Goal: Check status

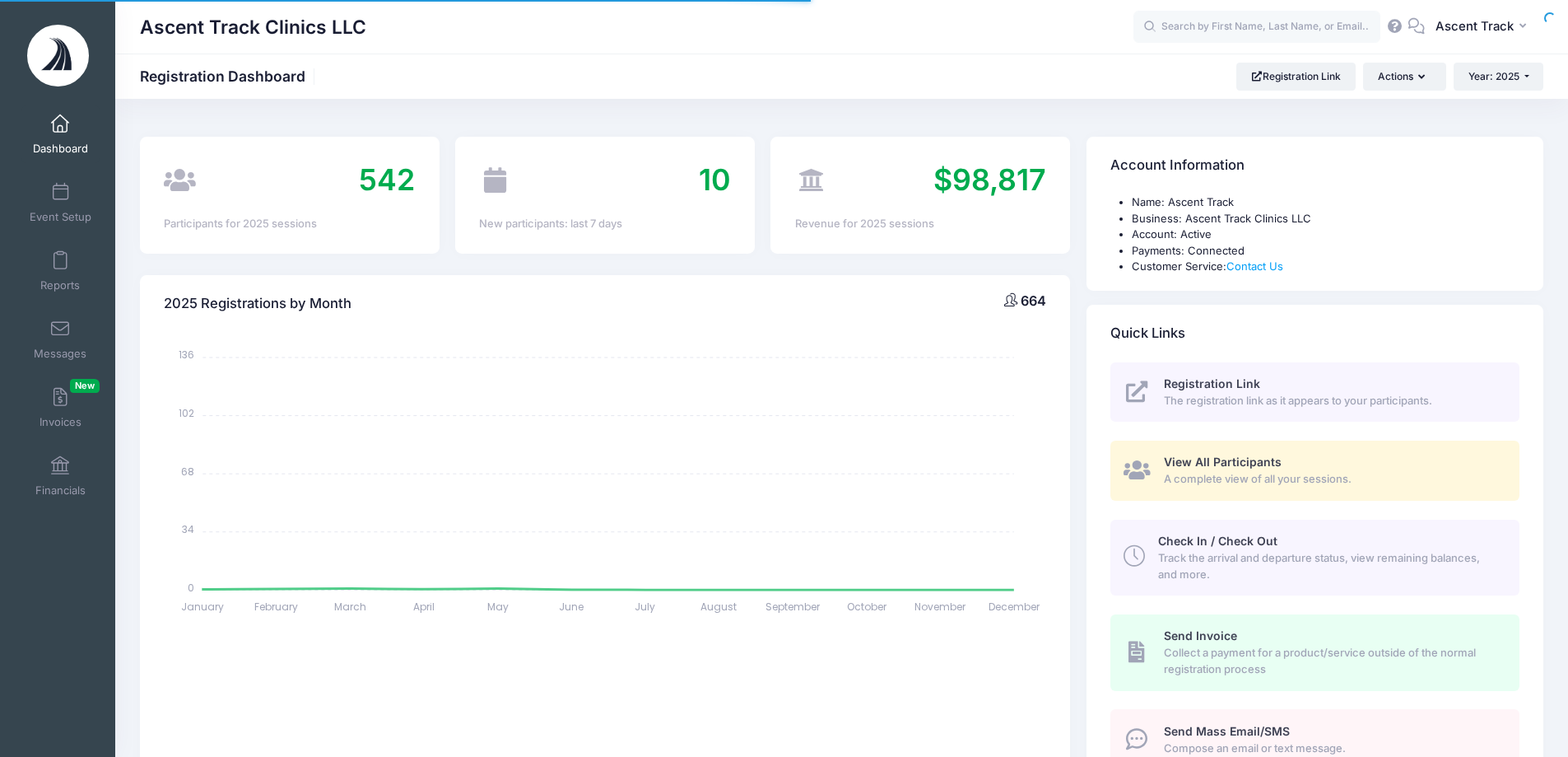
select select
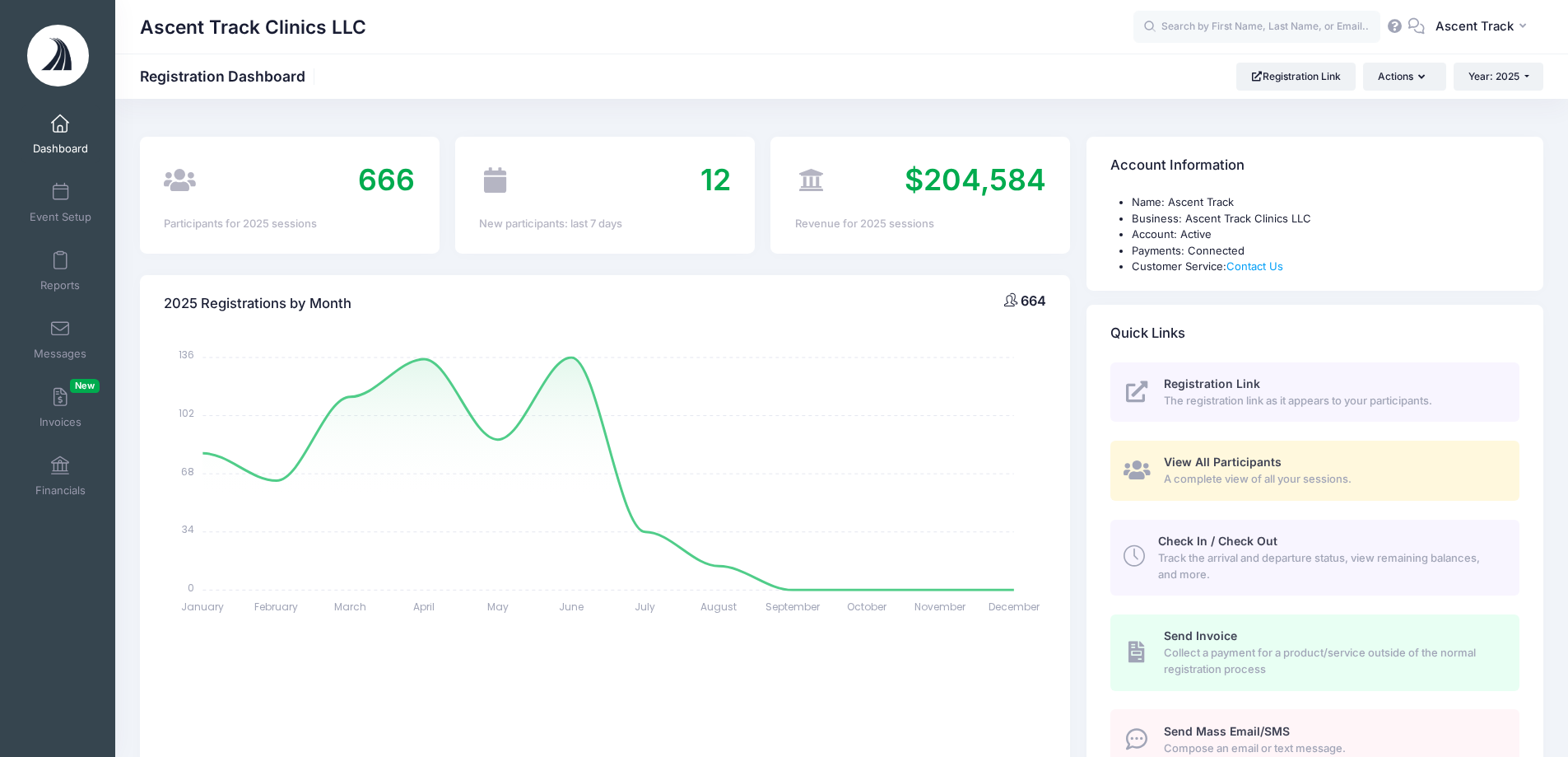
click at [60, 129] on span at bounding box center [60, 124] width 0 height 18
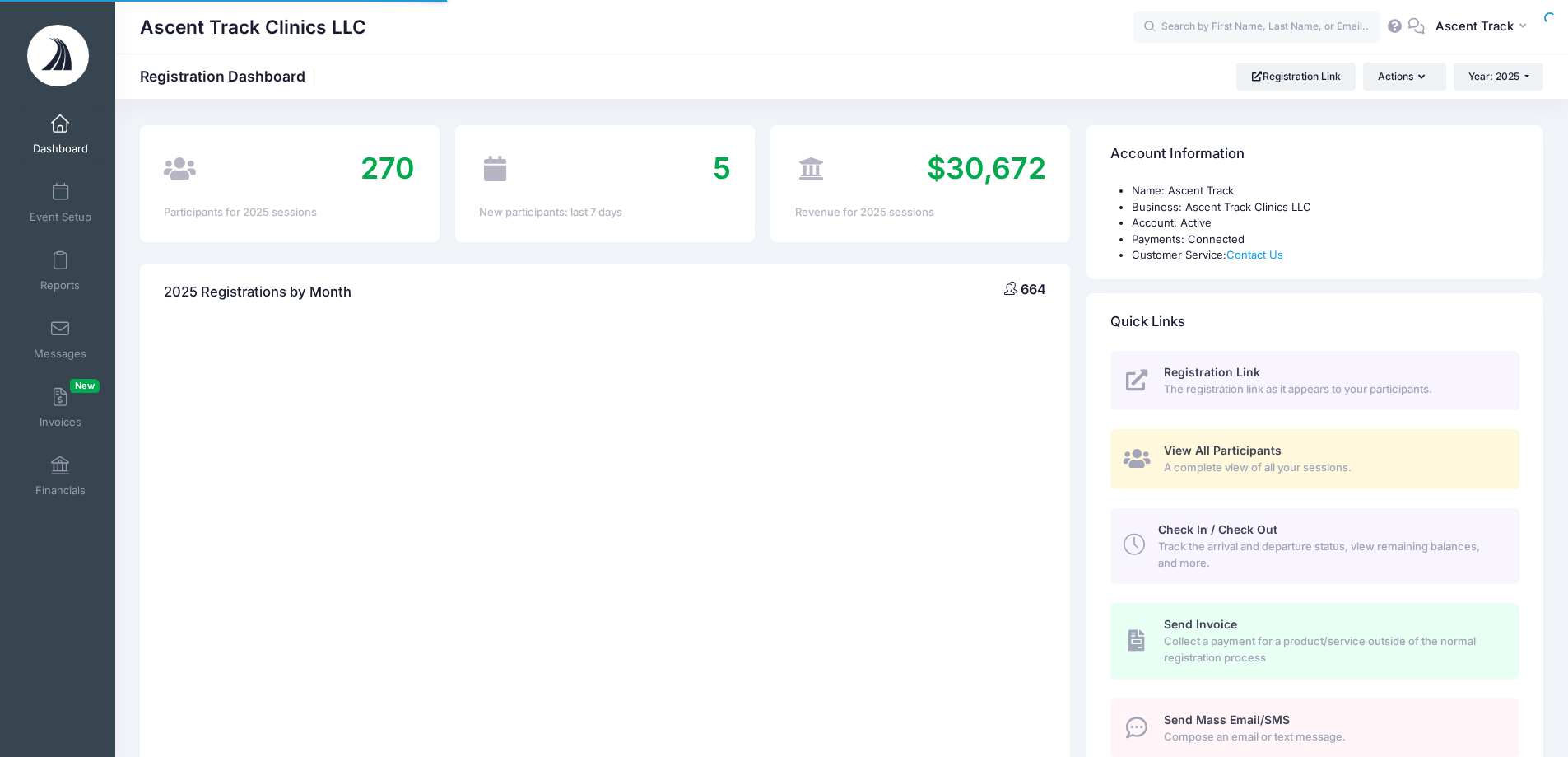
scroll to position [610, 0]
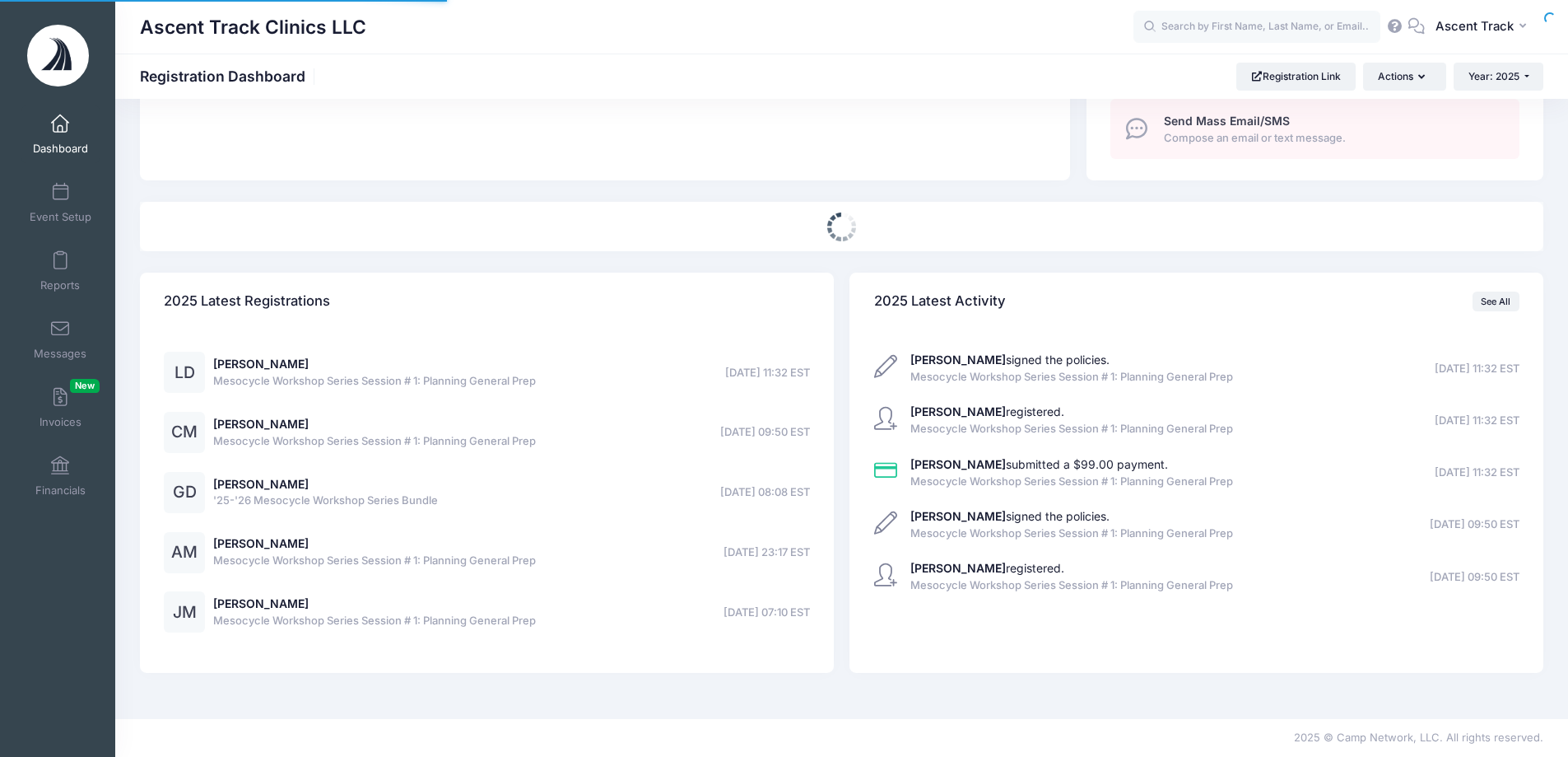
select select
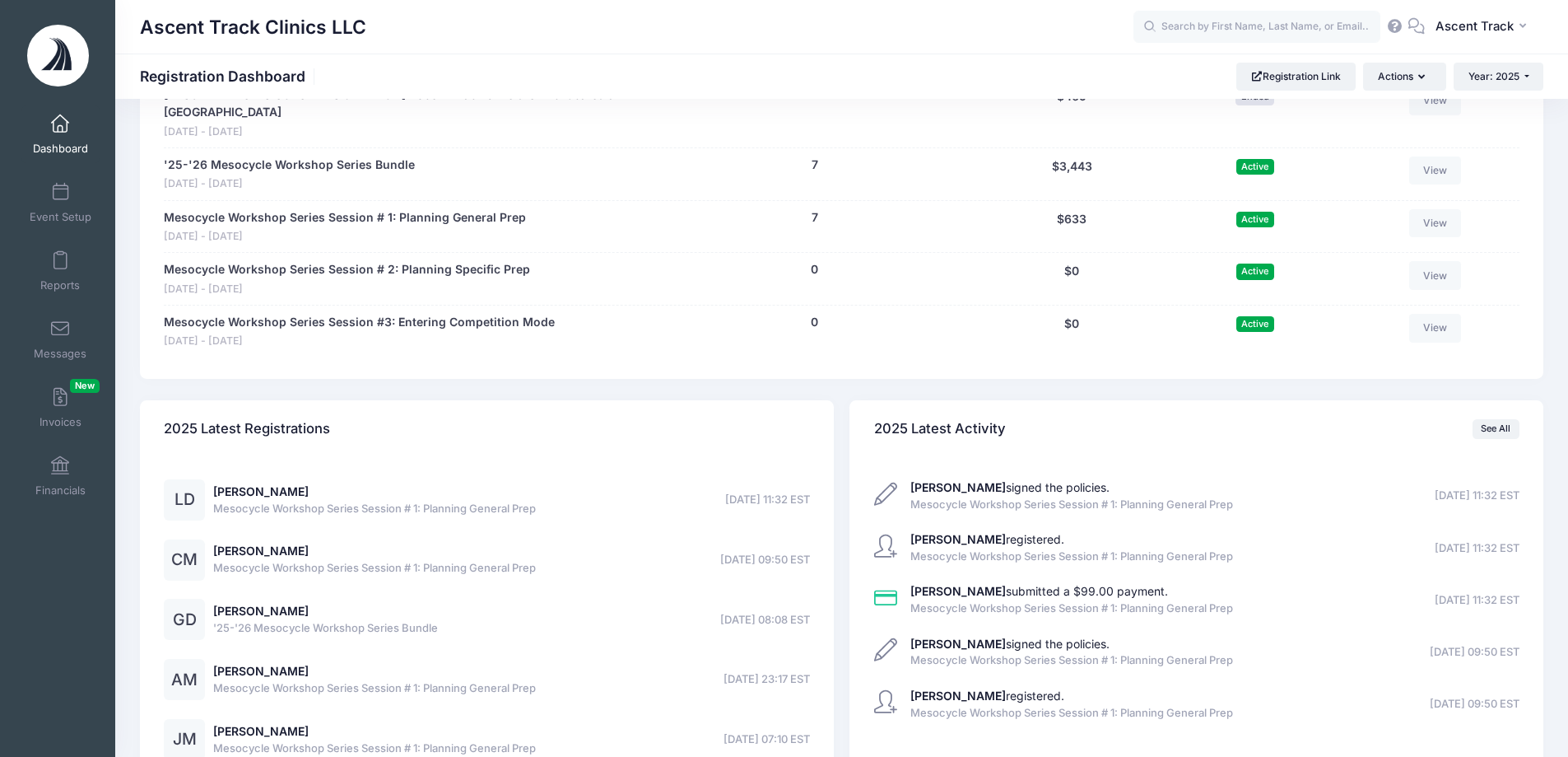
scroll to position [2916, 0]
